Goal: Download file/media

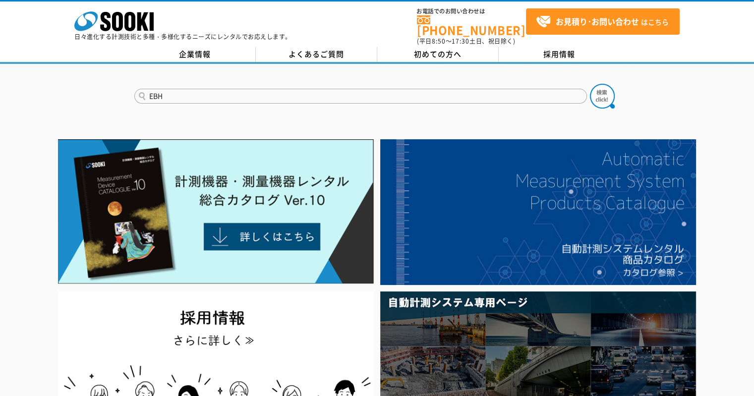
type input "EBH"
click at [590, 84] on button at bounding box center [602, 96] width 25 height 25
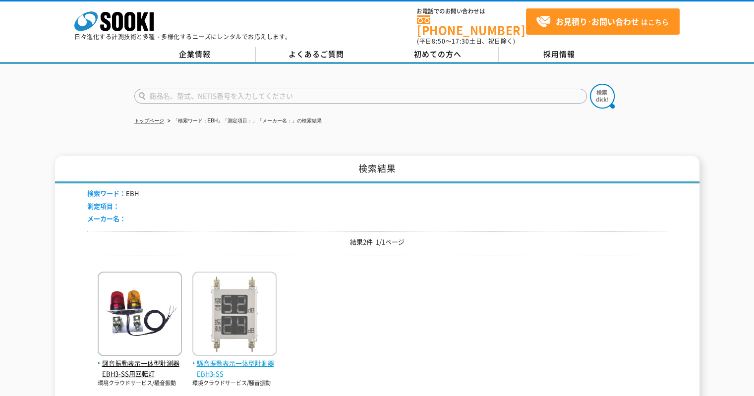
click at [255, 294] on img at bounding box center [234, 315] width 84 height 87
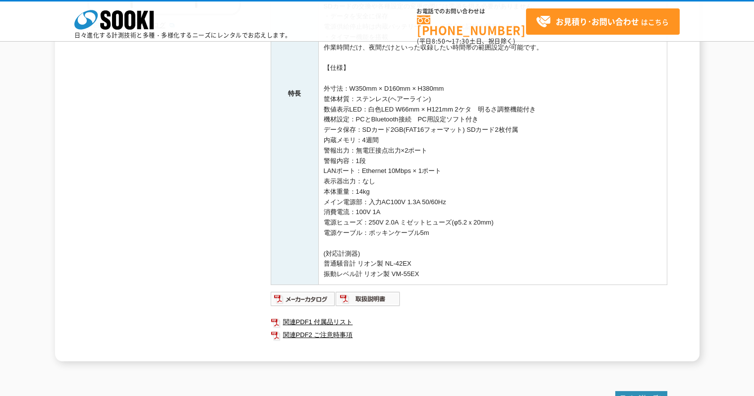
scroll to position [347, 0]
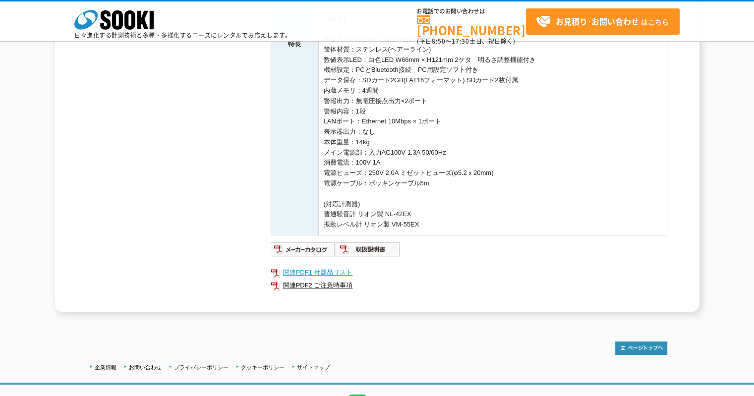
click at [342, 266] on link "関連PDF1 付属品リスト" at bounding box center [469, 272] width 396 height 13
click at [296, 241] on img at bounding box center [303, 249] width 65 height 16
click at [389, 242] on img at bounding box center [367, 249] width 65 height 16
click at [312, 266] on link "関連PDF1 付属品リスト" at bounding box center [469, 272] width 396 height 13
